Goal: Information Seeking & Learning: Learn about a topic

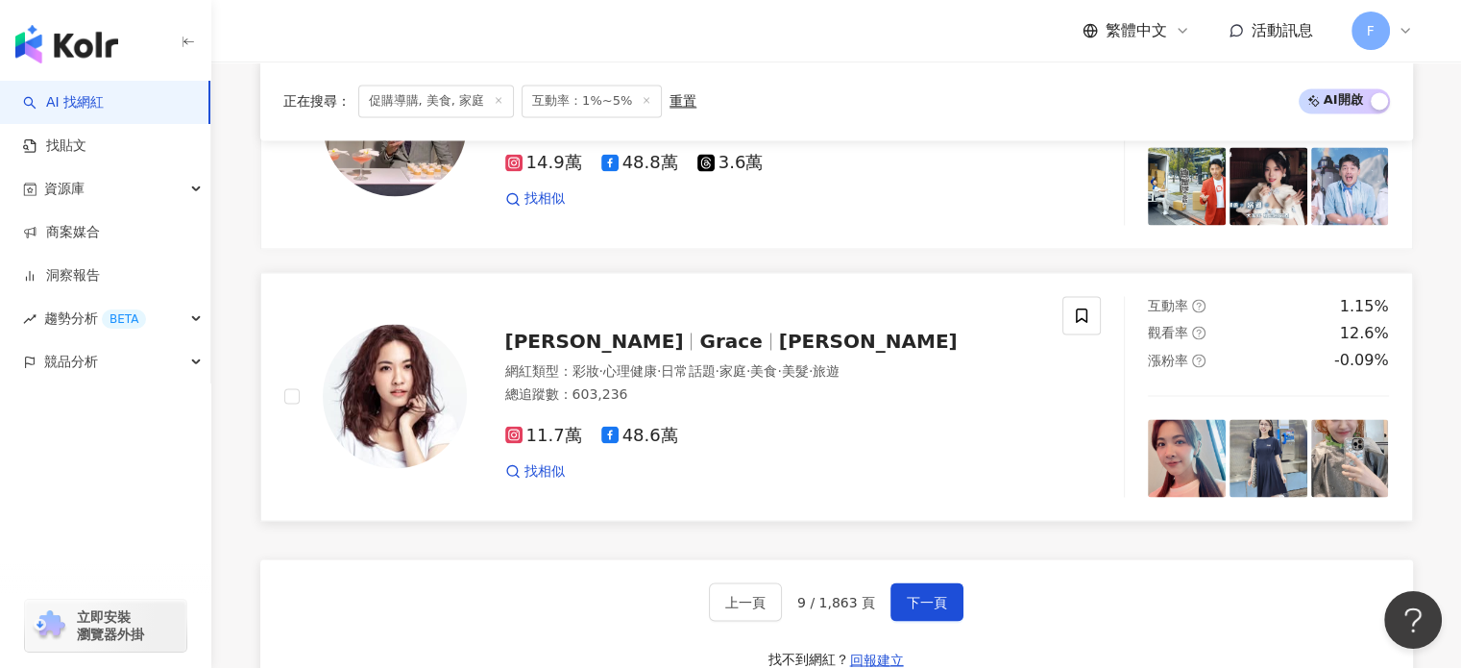
click at [699, 329] on span "Grace" at bounding box center [738, 340] width 79 height 23
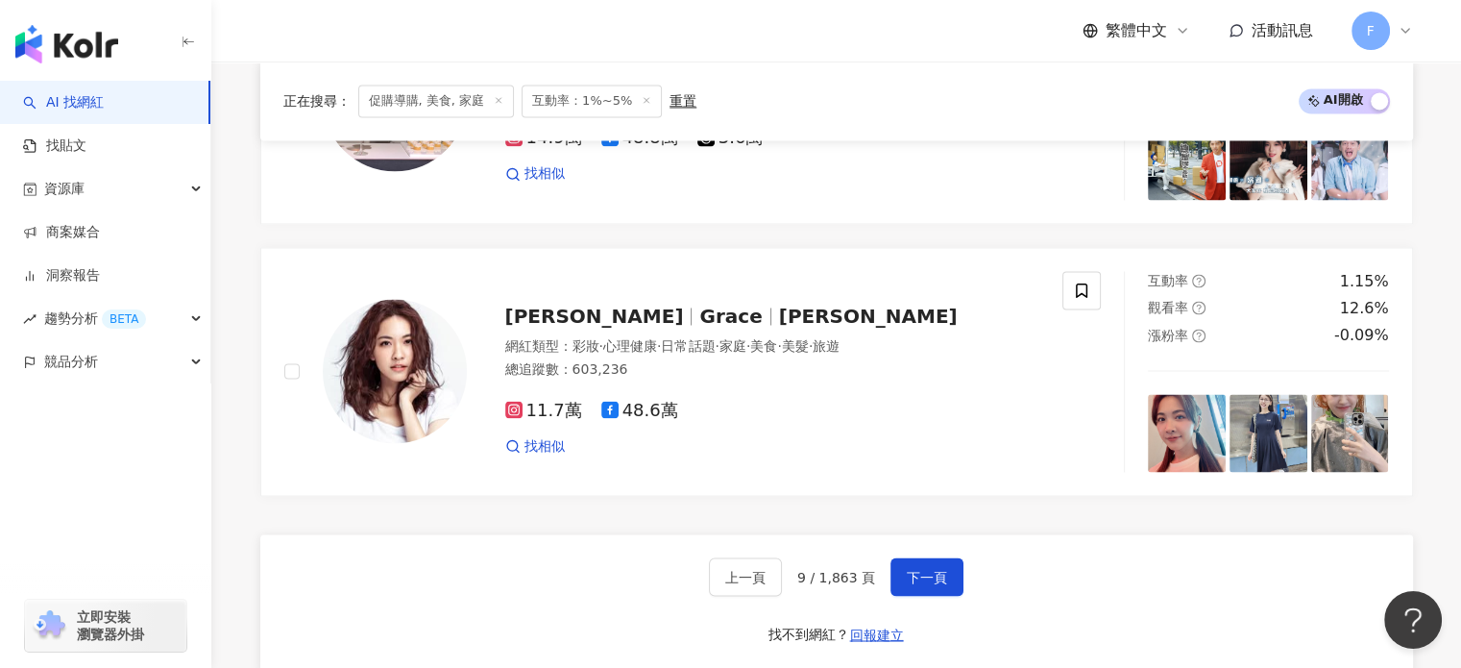
scroll to position [3312, 0]
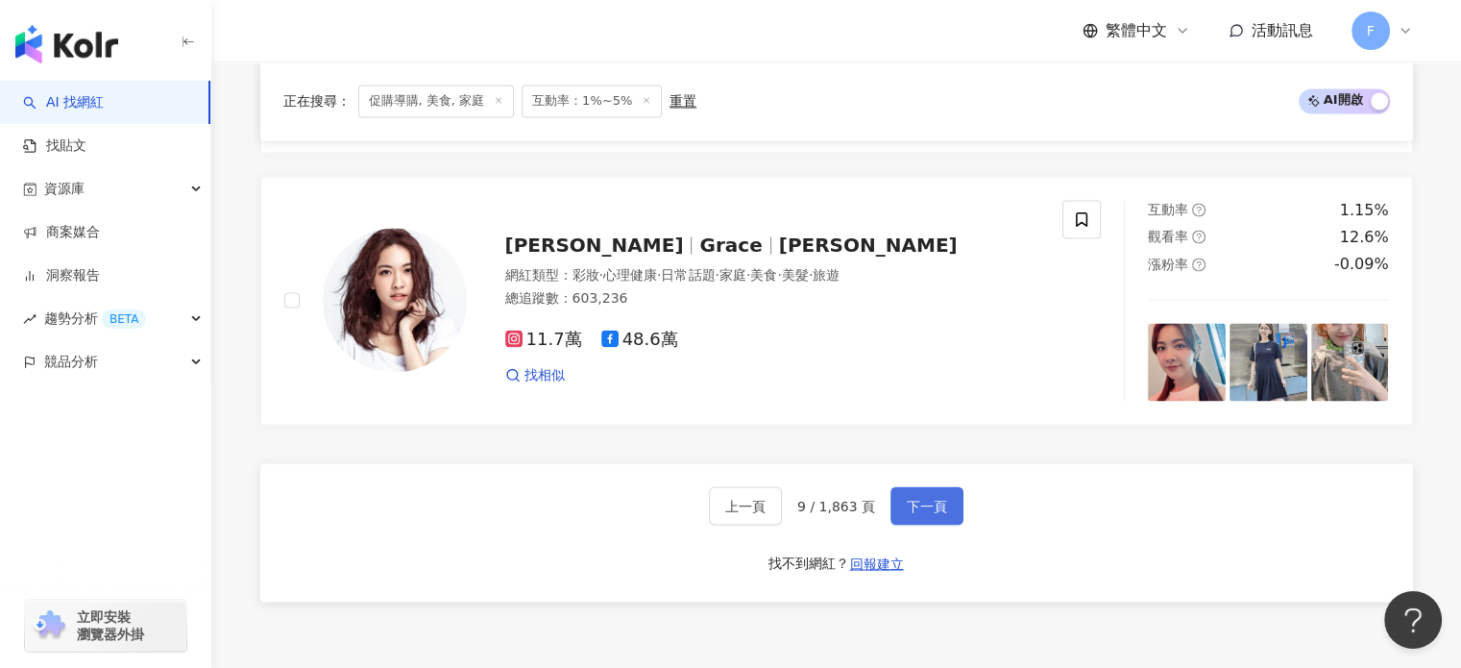
click at [951, 486] on button "下一頁" at bounding box center [927, 505] width 73 height 38
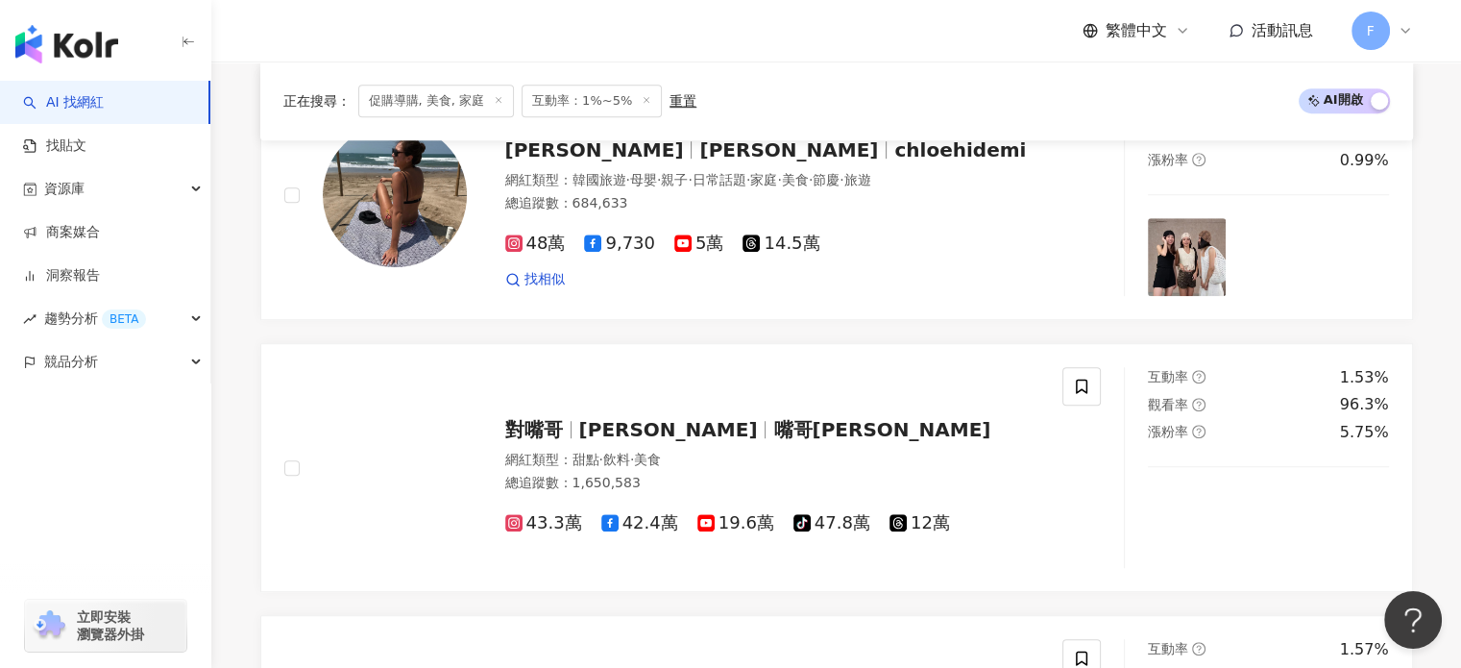
scroll to position [3257, 0]
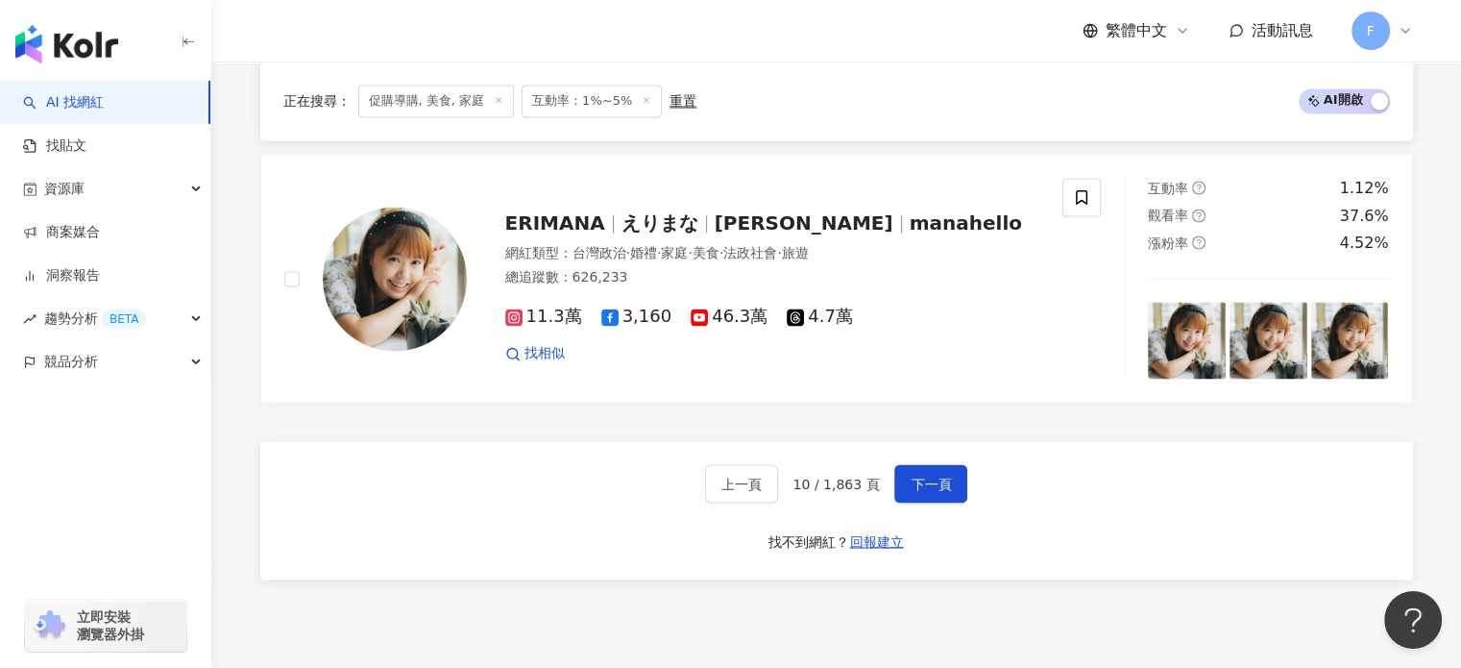
click at [776, 95] on div "正在搜尋 ： 促購導購, 美食, 家庭 互動率：1%~5% 重置 AI 開啟 AI 關閉" at bounding box center [836, 101] width 1107 height 33
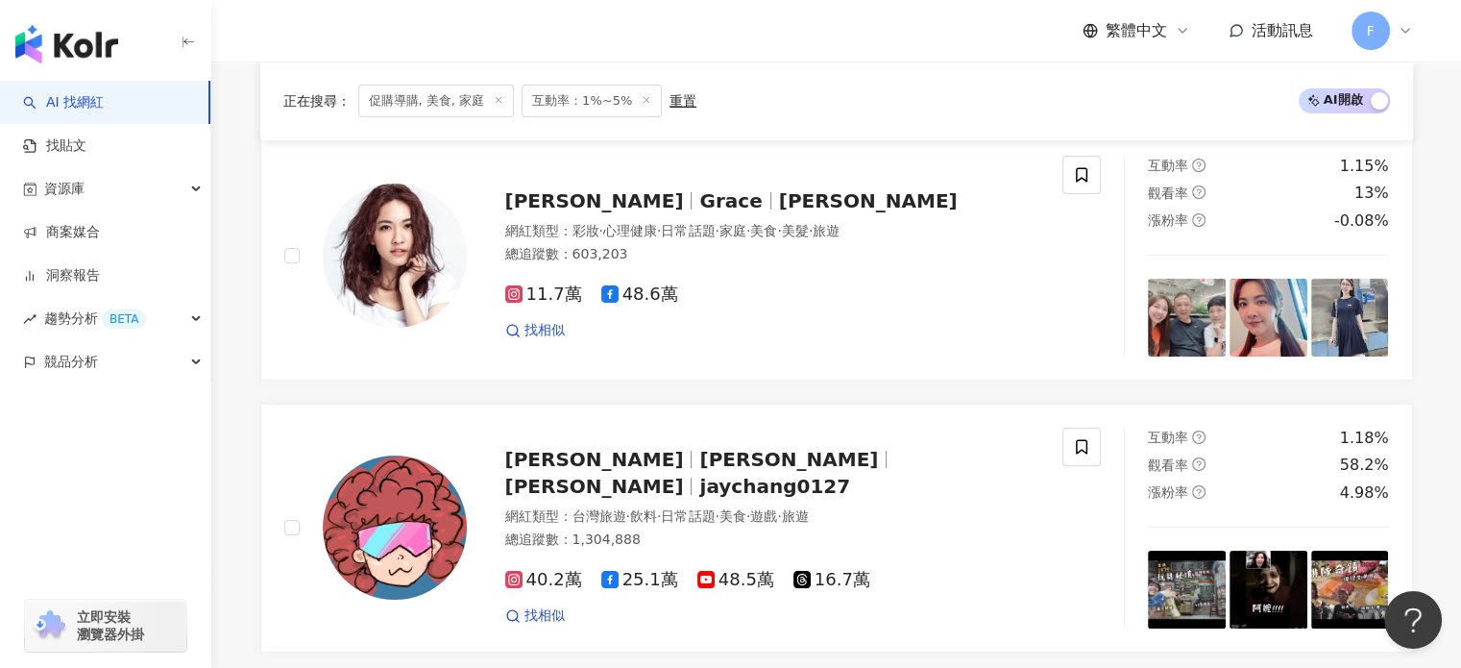
scroll to position [480, 0]
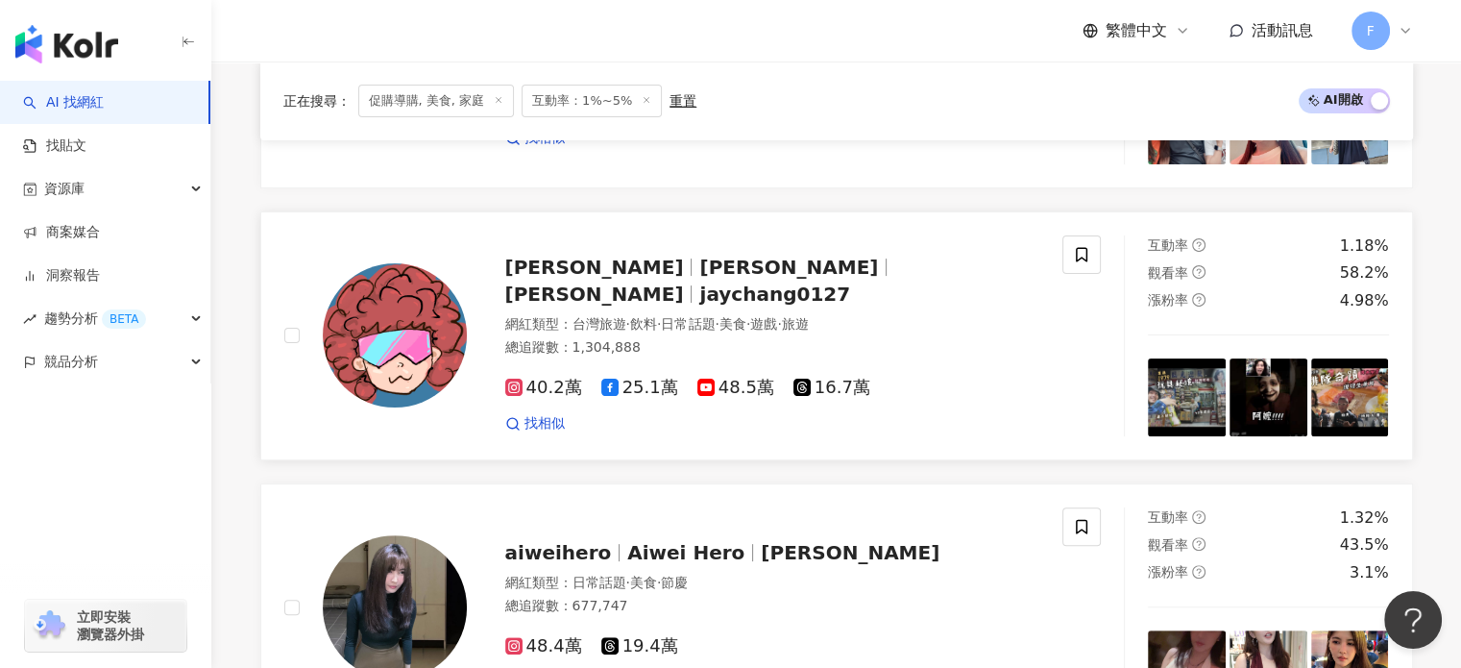
click at [268, 365] on div "廉傑克曼 阿傑 RJ 廉傑克曼 jaychang0127 網紅類型 ： 台灣旅遊 · 飲料 · 日常話題 · 美食 · 遊戲 · 旅遊 總追蹤數 ： 1,30…" at bounding box center [693, 335] width 864 height 201
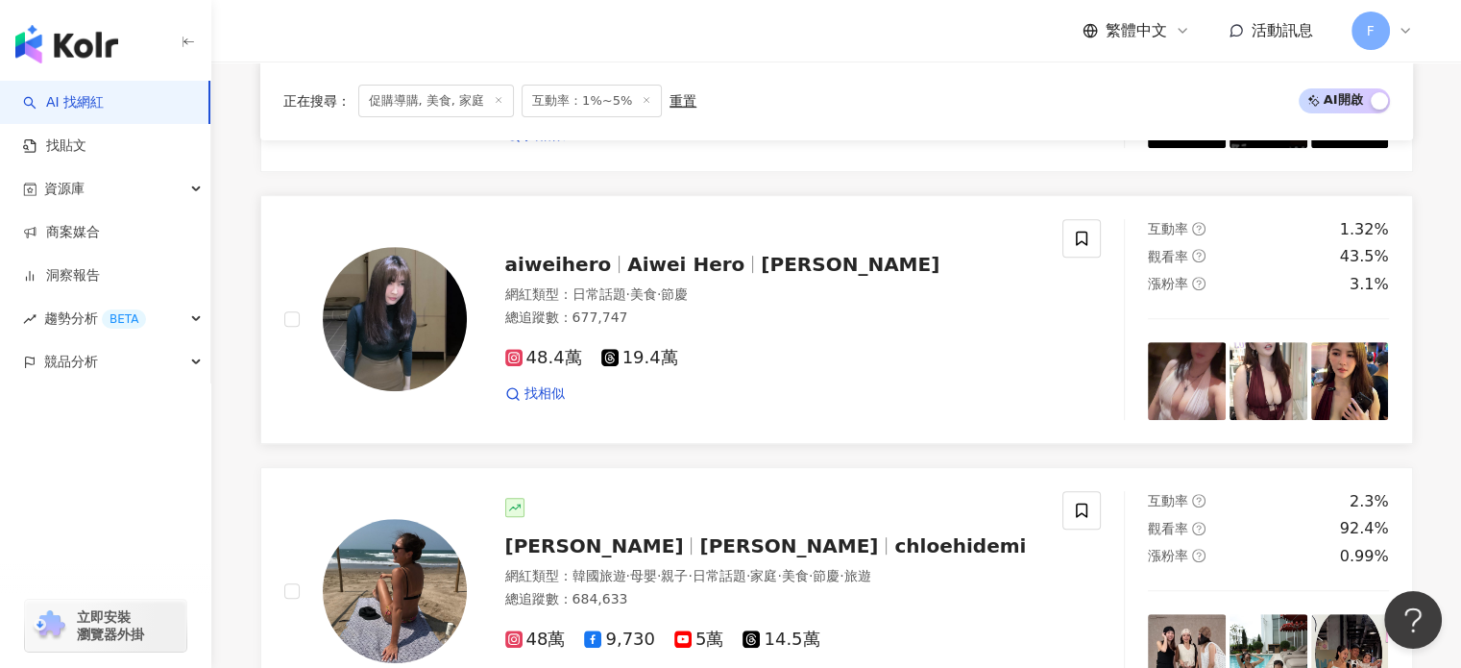
click at [403, 326] on img at bounding box center [395, 319] width 144 height 144
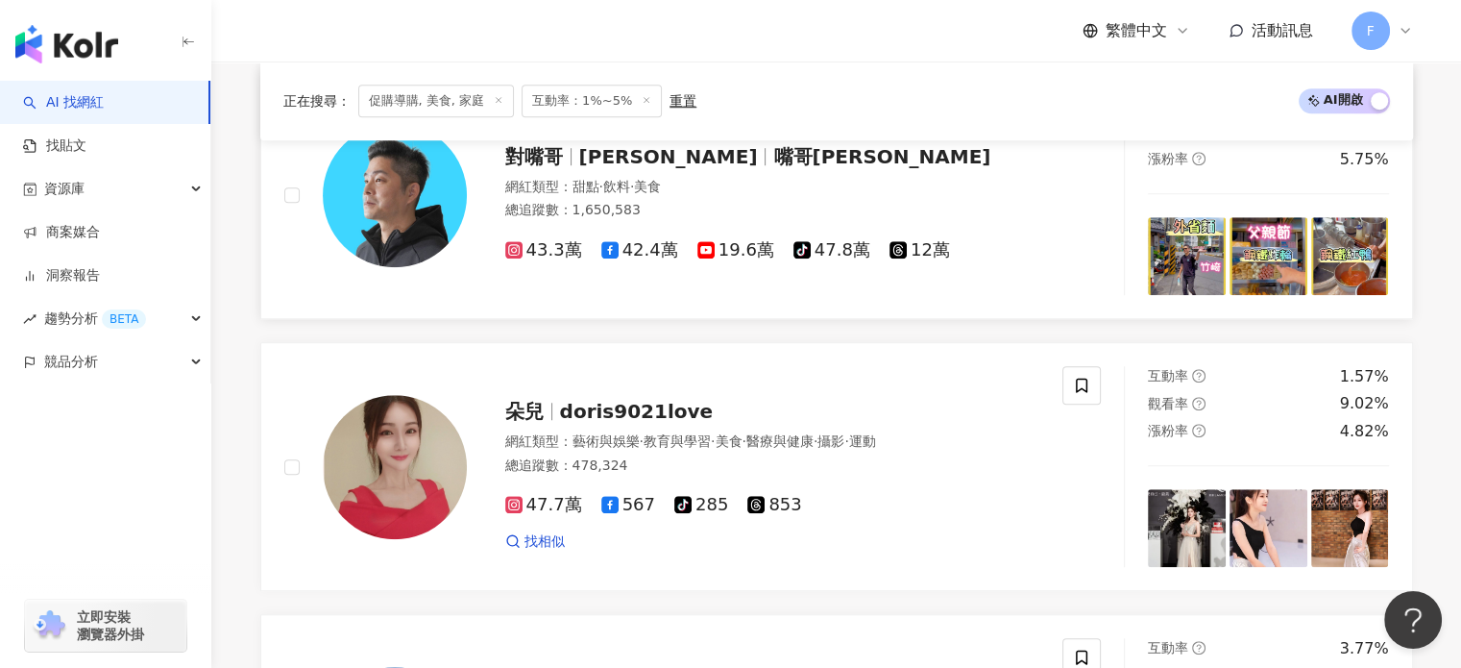
scroll to position [1441, 0]
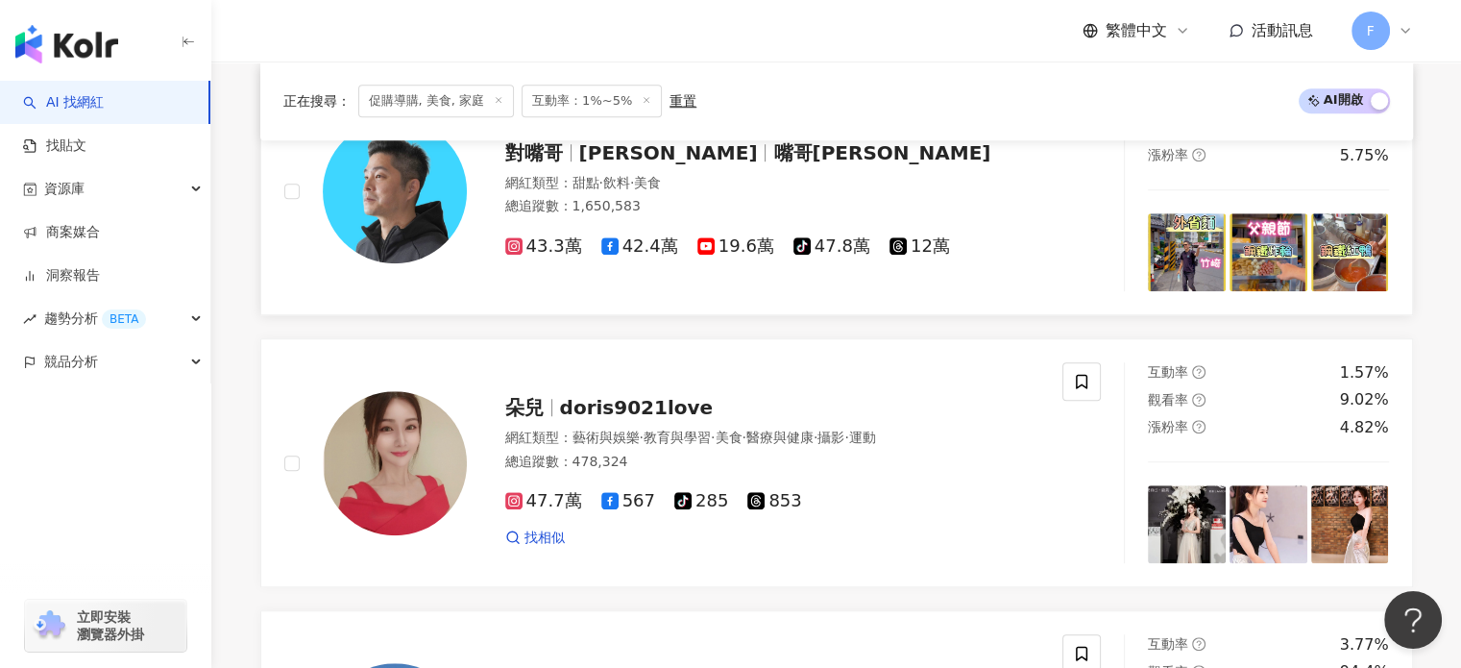
click at [606, 160] on span "Eddy Chang" at bounding box center [668, 152] width 179 height 23
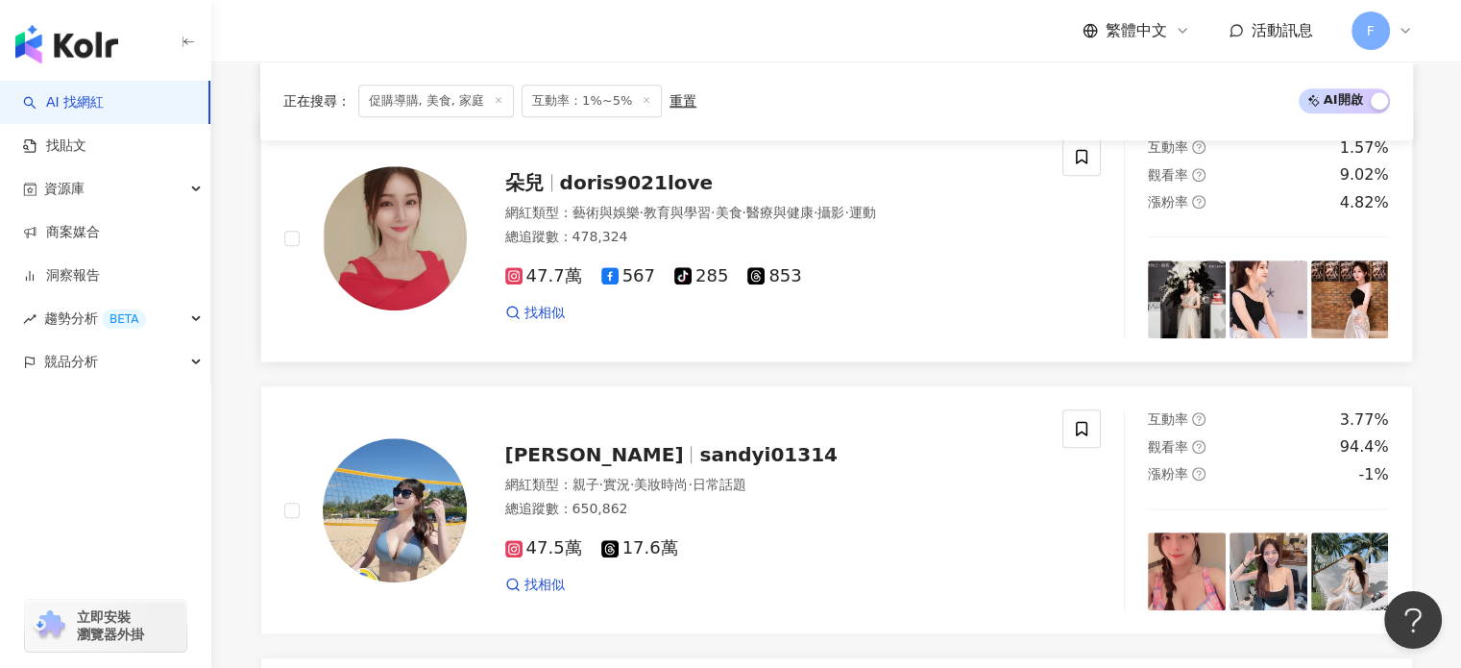
scroll to position [1537, 0]
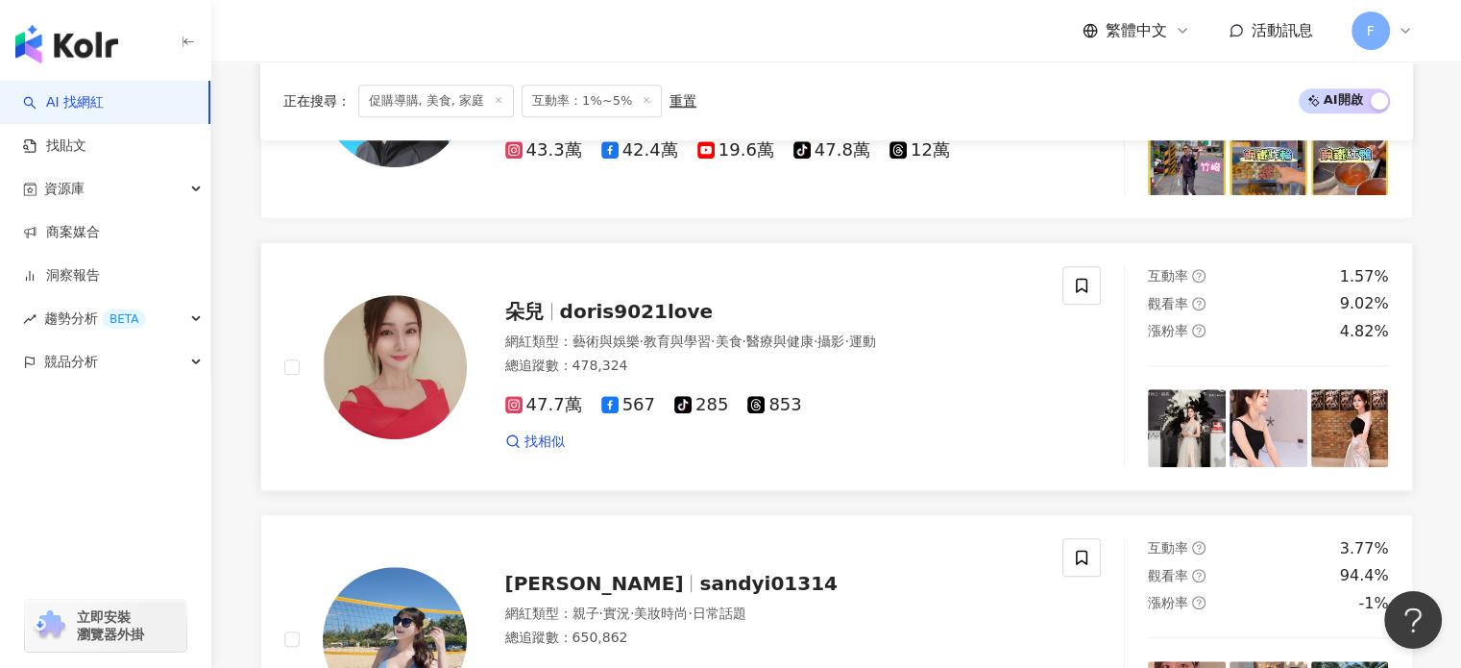
click at [411, 360] on img at bounding box center [395, 367] width 144 height 144
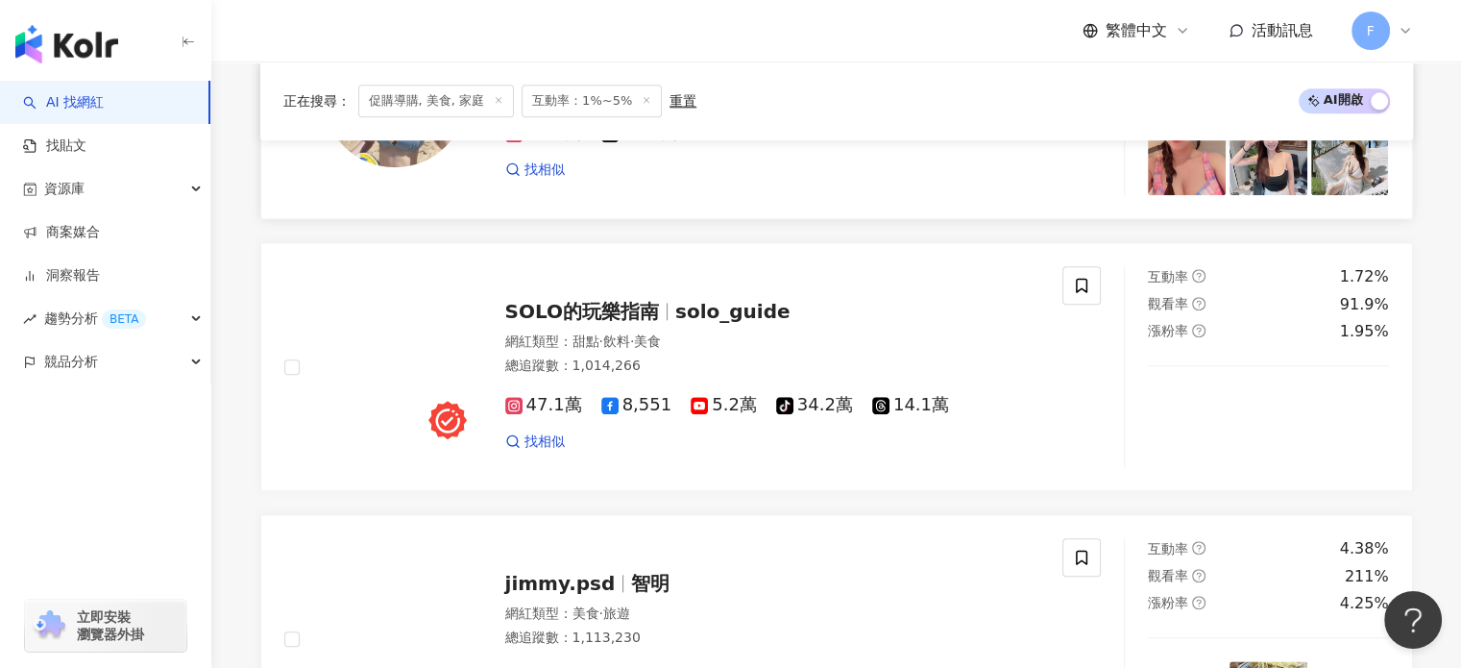
scroll to position [2209, 0]
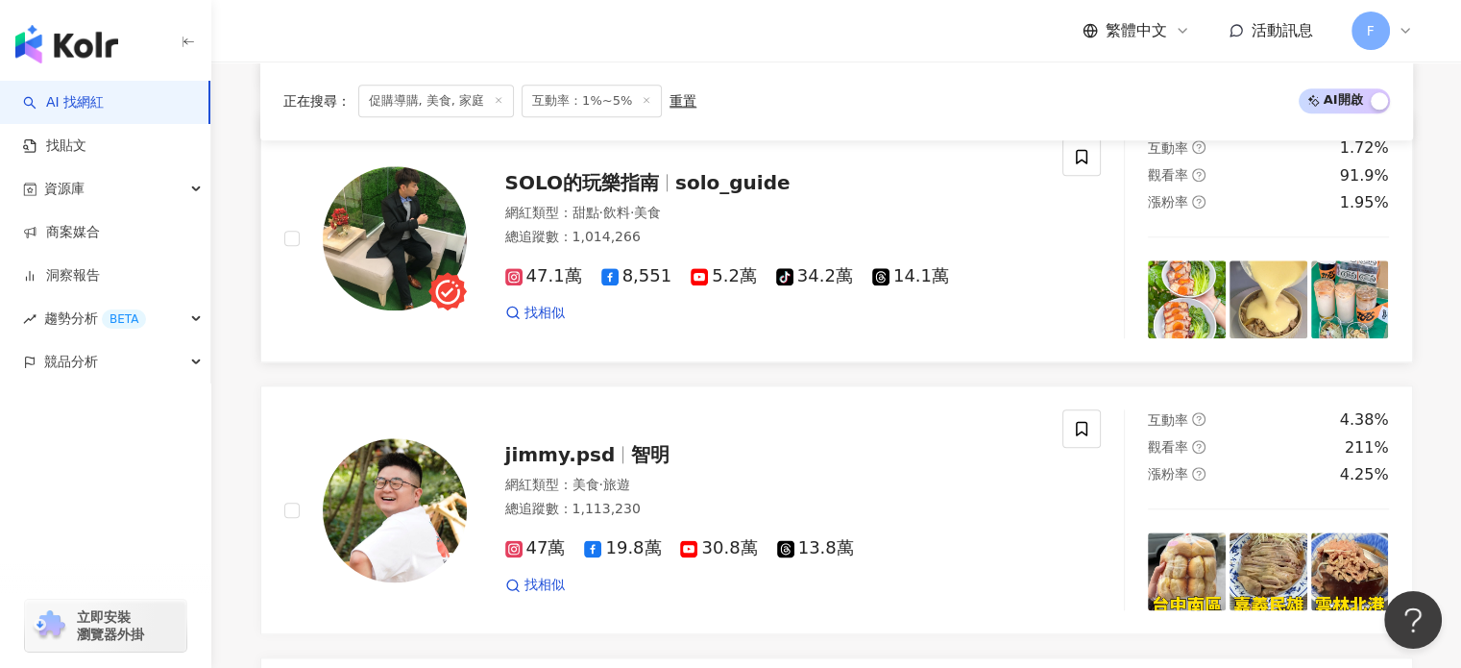
click at [446, 231] on img at bounding box center [395, 238] width 144 height 144
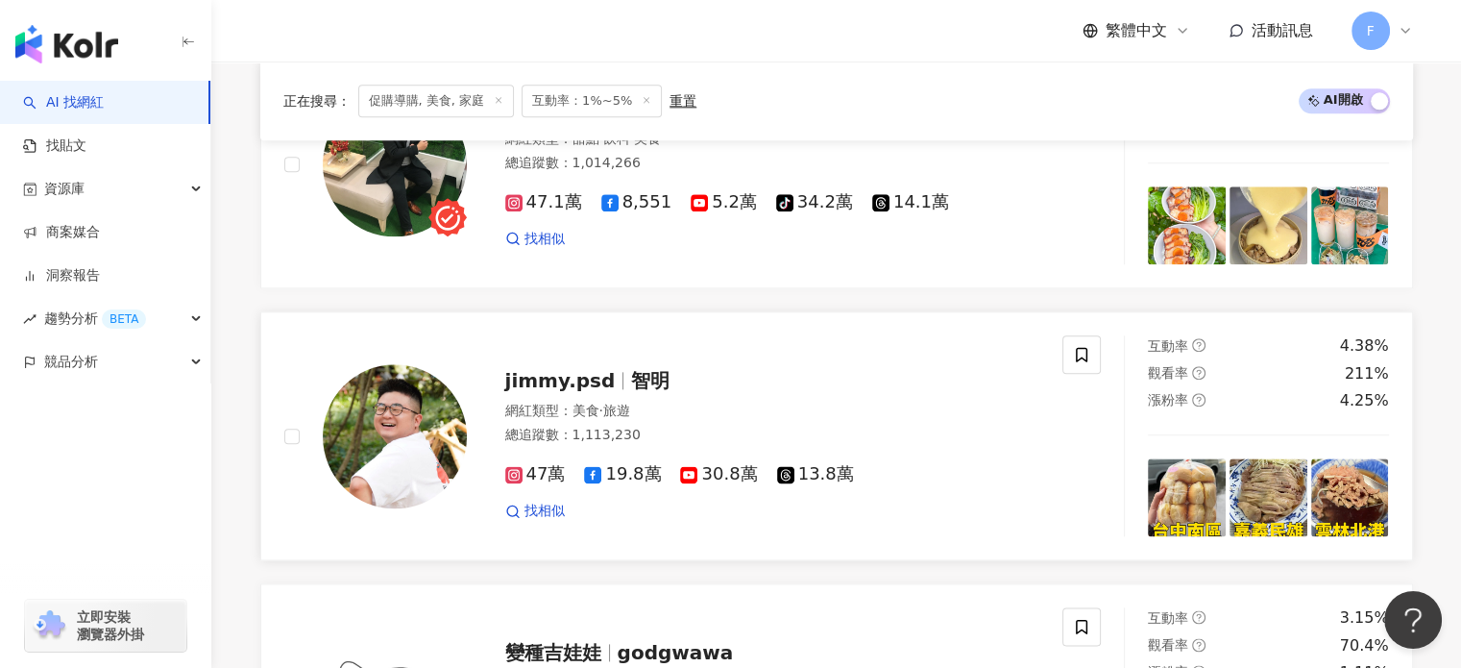
scroll to position [2306, 0]
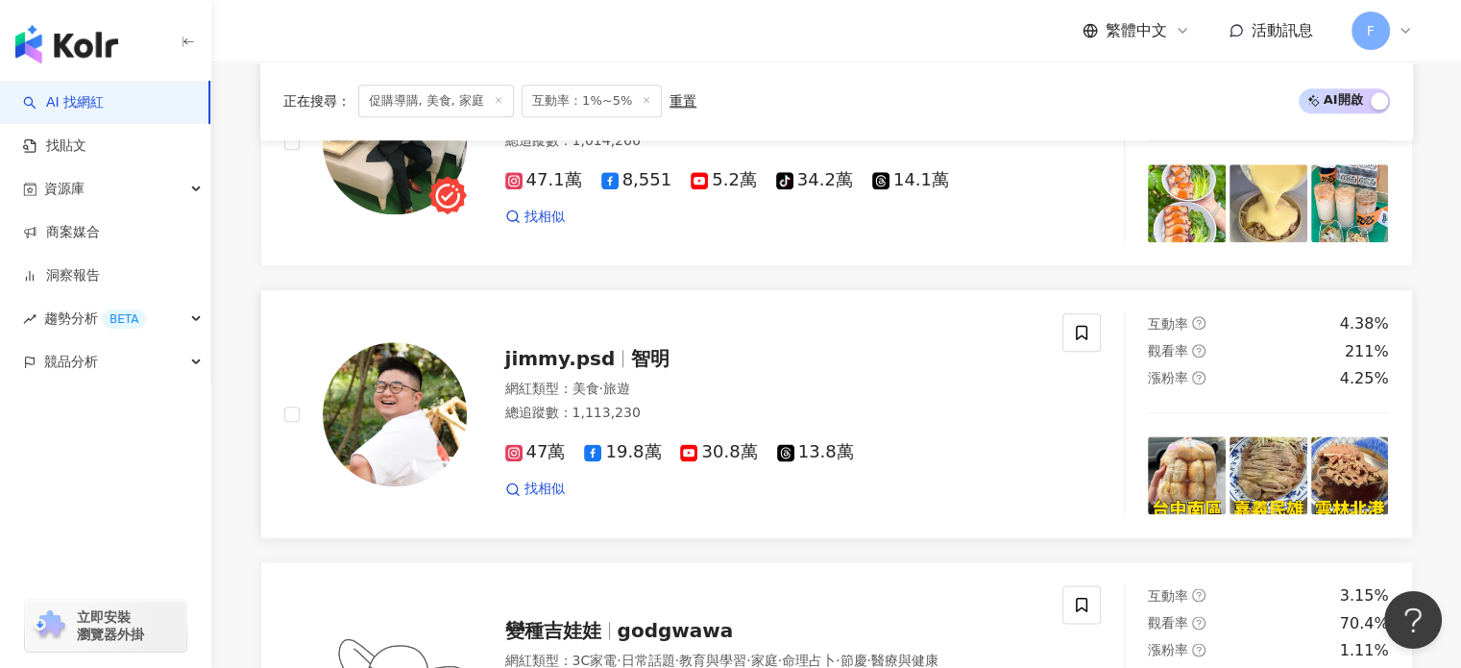
click at [425, 426] on img at bounding box center [395, 414] width 144 height 144
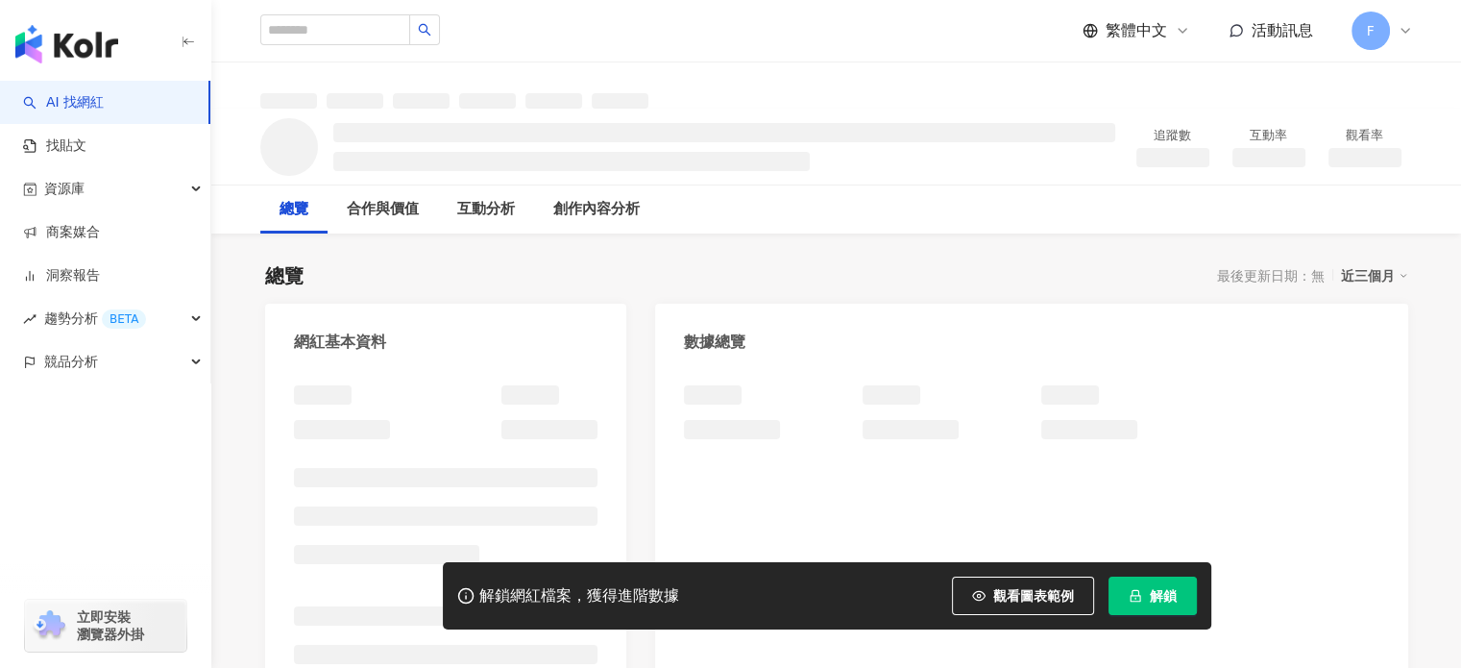
scroll to position [288, 0]
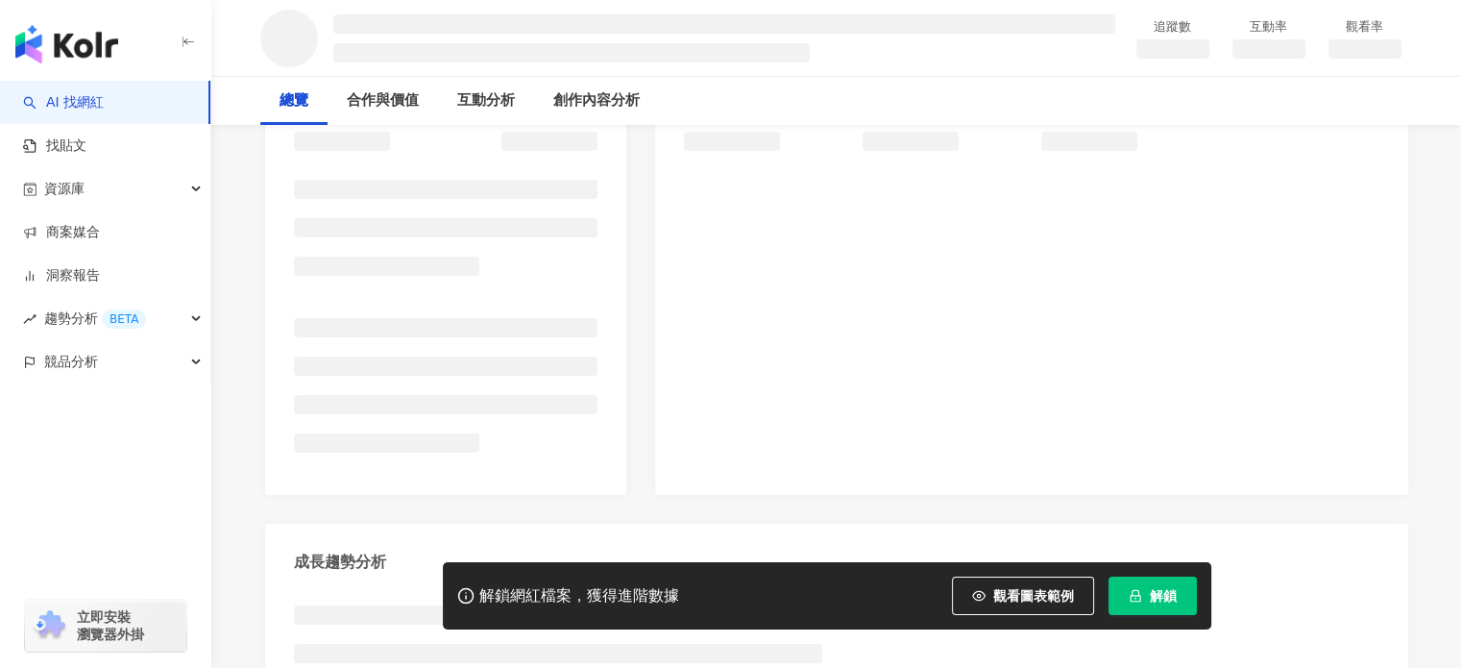
scroll to position [192, 0]
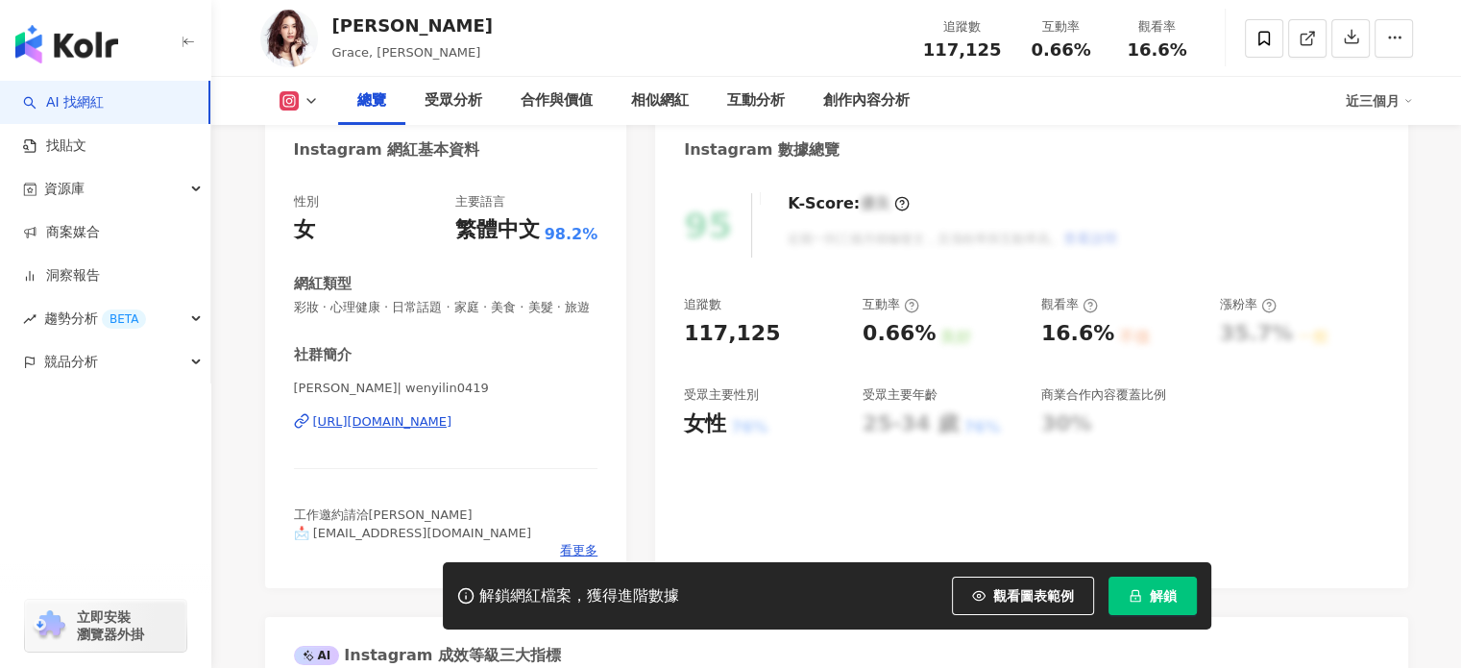
click at [1144, 595] on button "解鎖" at bounding box center [1153, 595] width 88 height 38
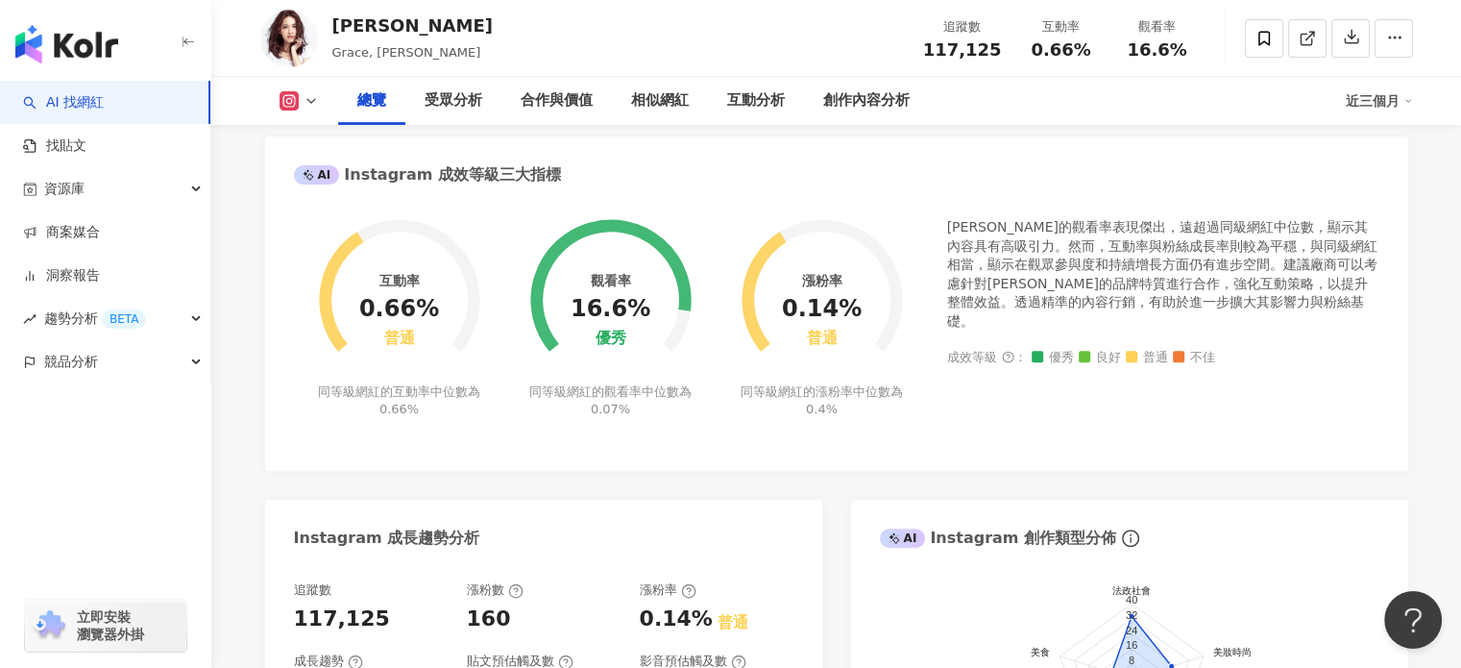
scroll to position [576, 0]
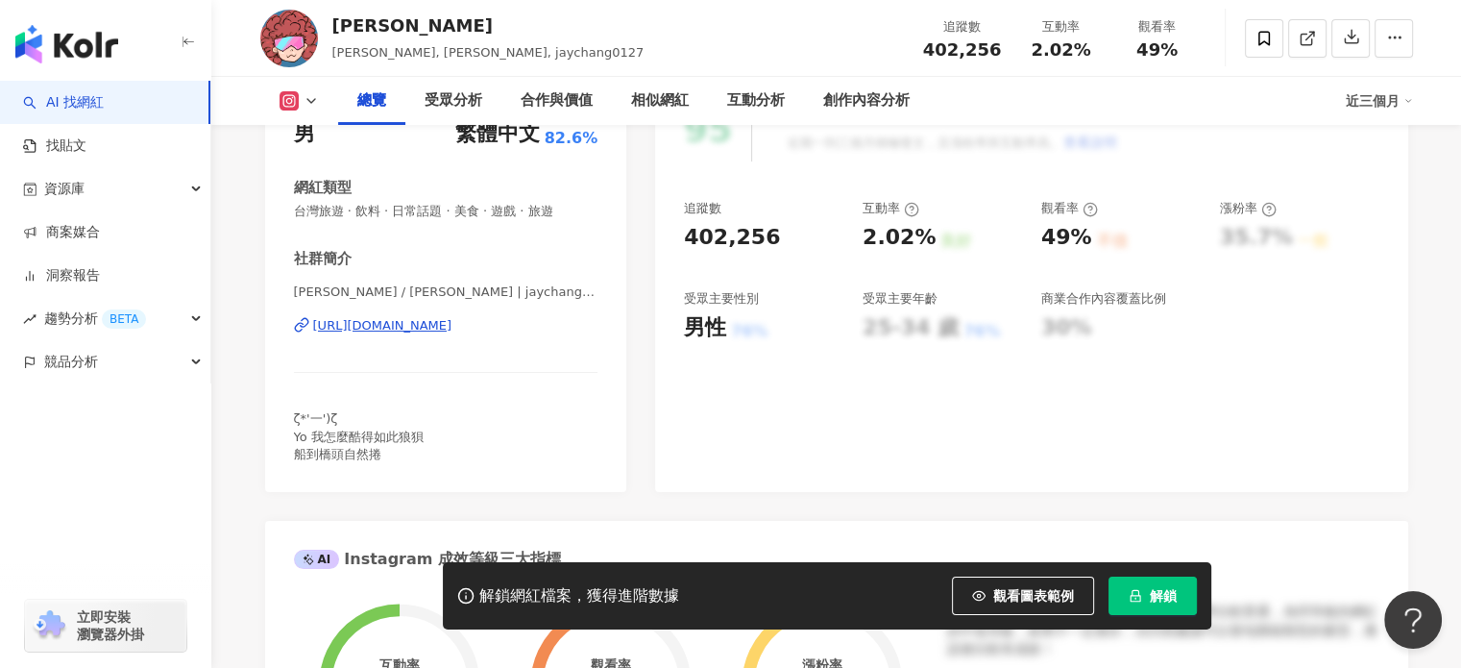
click at [452, 326] on div "https://www.instagram.com/jaychang0127/" at bounding box center [382, 325] width 139 height 17
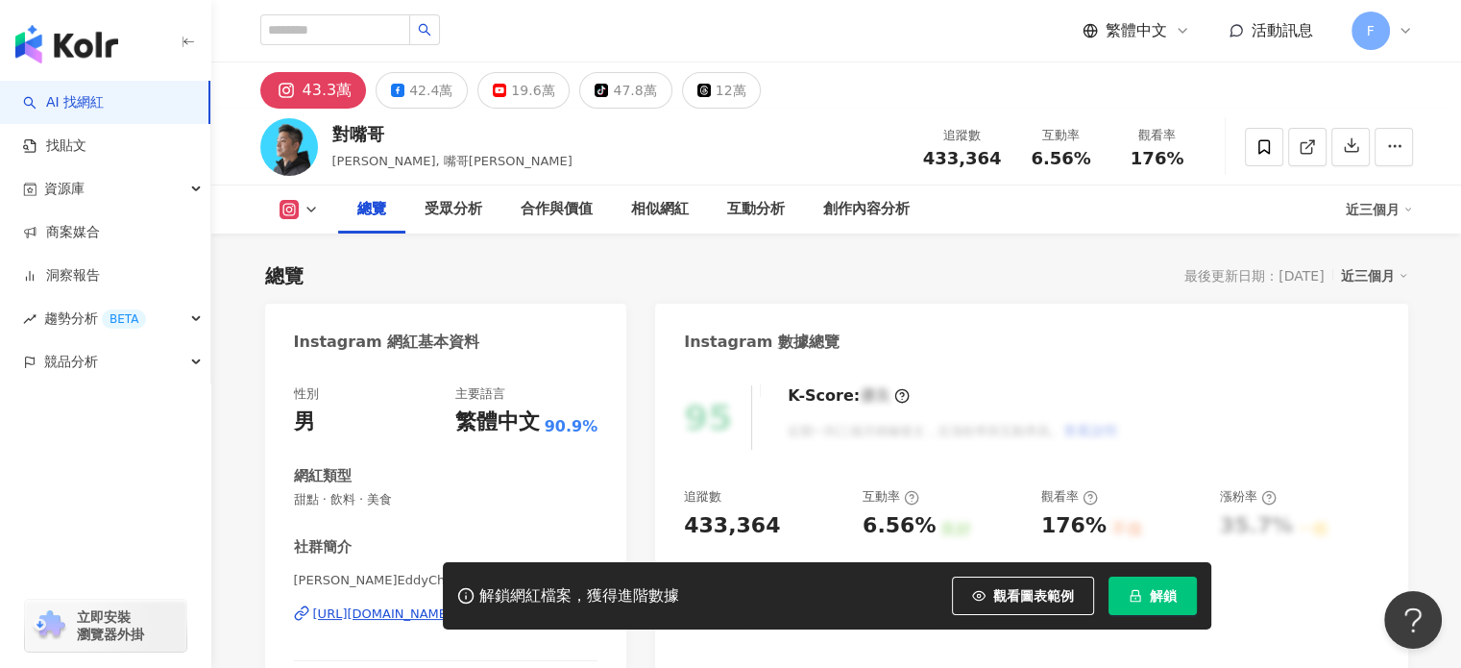
scroll to position [288, 0]
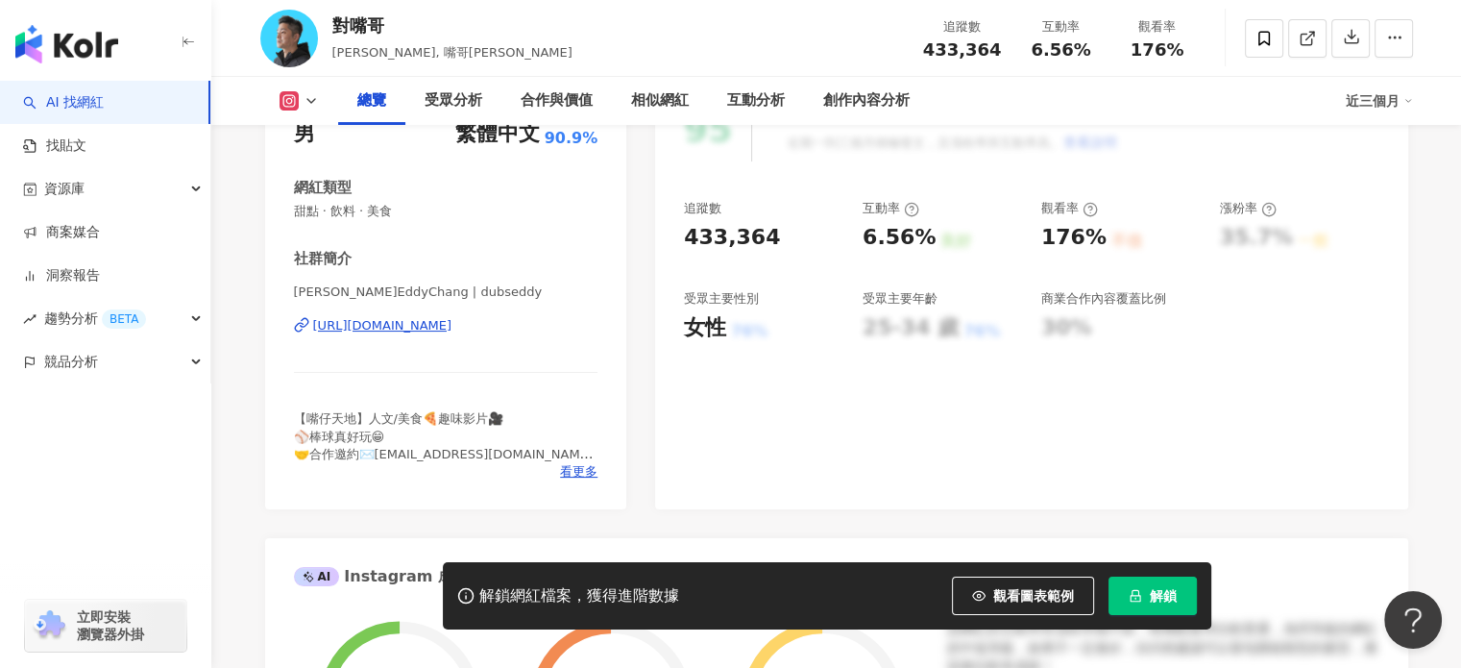
click at [452, 328] on div "https://www.instagram.com/dubseddy/" at bounding box center [382, 325] width 139 height 17
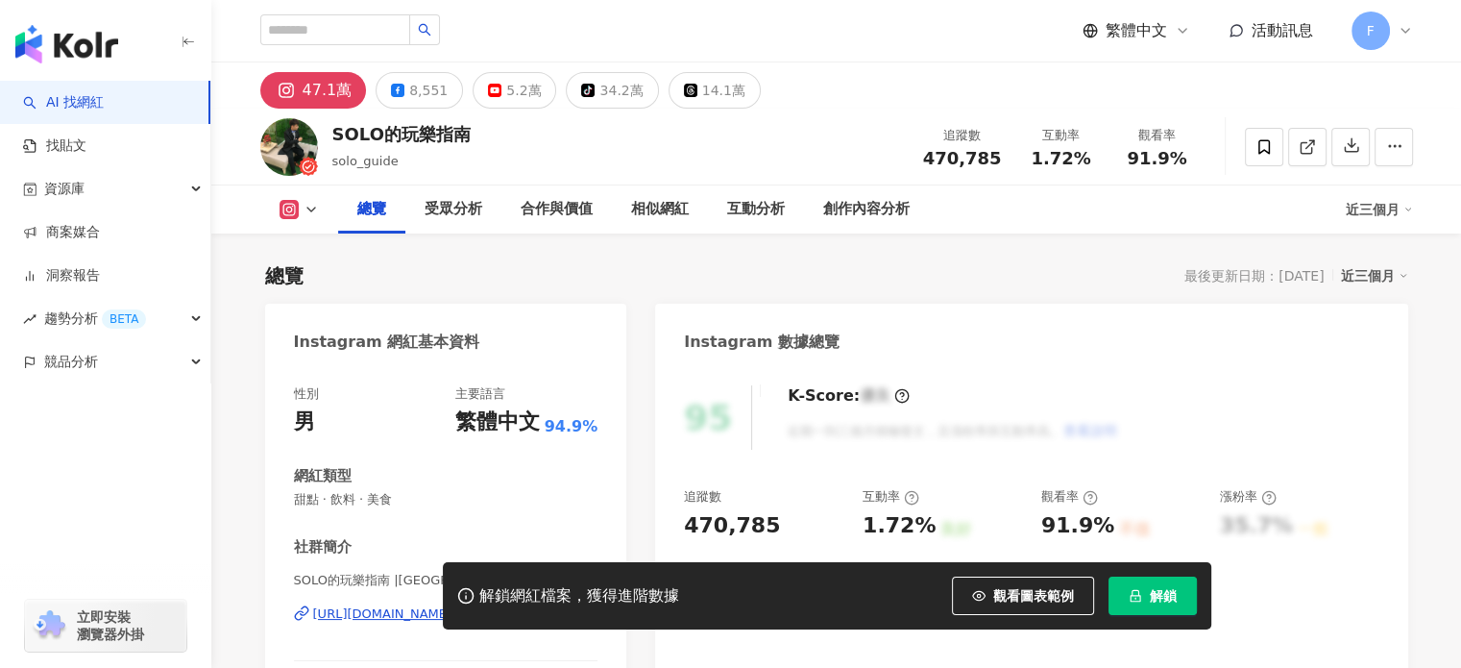
scroll to position [288, 0]
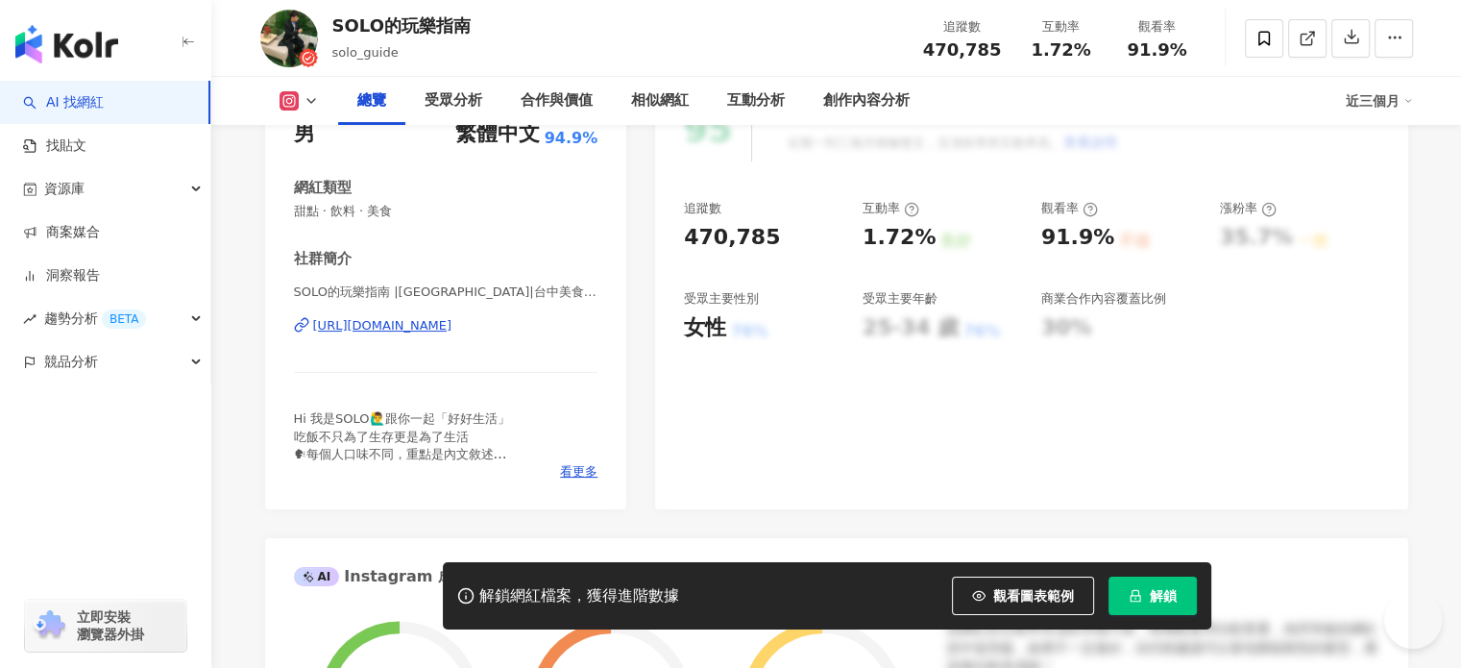
click at [452, 327] on div "https://www.instagram.com/solo_guide/" at bounding box center [382, 325] width 139 height 17
